Goal: Find contact information

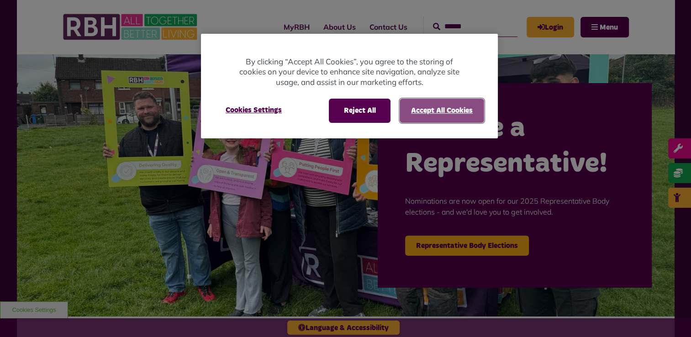
click at [420, 114] on button "Accept All Cookies" at bounding box center [442, 111] width 84 height 24
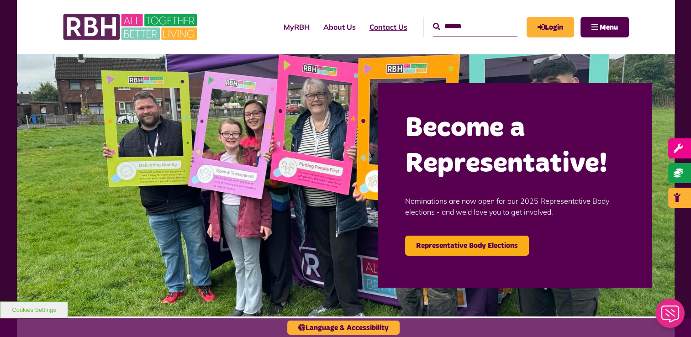
click at [371, 27] on link "Contact Us" at bounding box center [389, 27] width 52 height 25
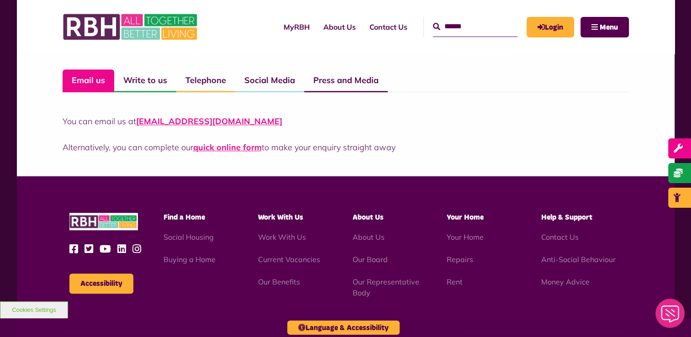
scroll to position [639, 0]
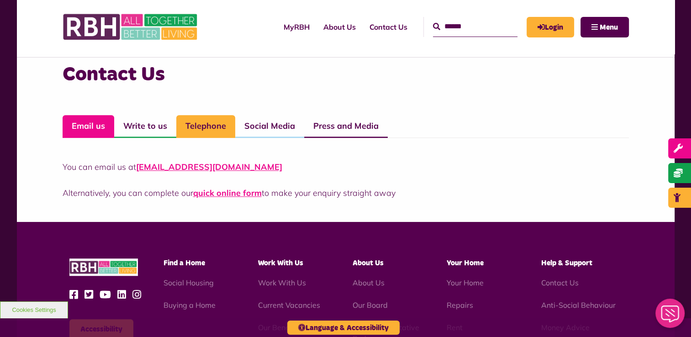
click at [179, 127] on link "Telephone" at bounding box center [205, 126] width 59 height 23
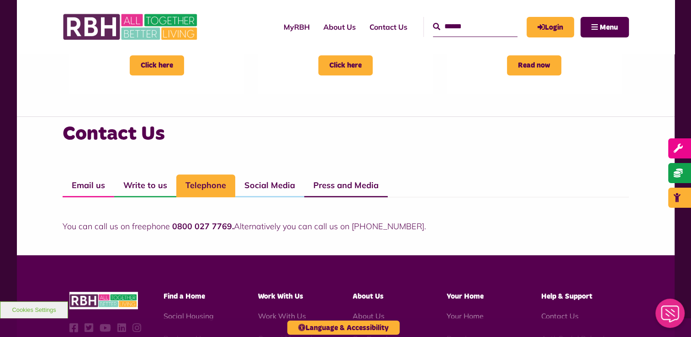
scroll to position [540, 0]
